Goal: Register for event/course

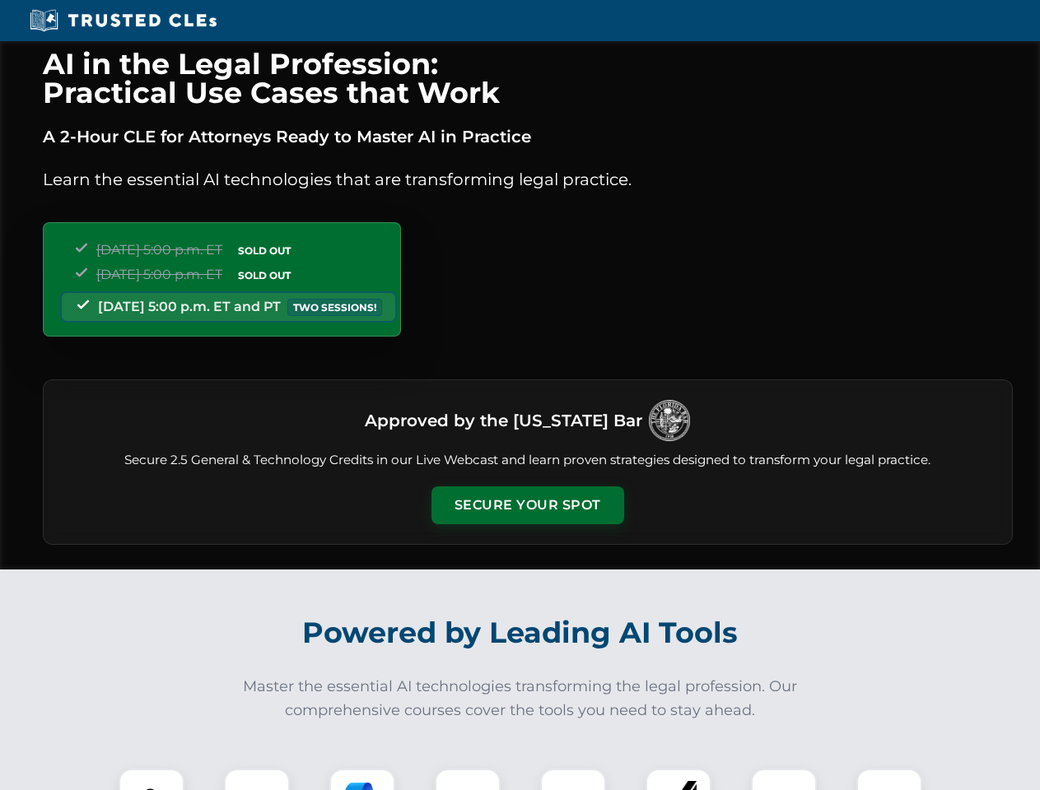
click at [527, 506] on button "Secure Your Spot" at bounding box center [527, 506] width 193 height 38
click at [151, 780] on img at bounding box center [152, 802] width 48 height 48
